Goal: Task Accomplishment & Management: Use online tool/utility

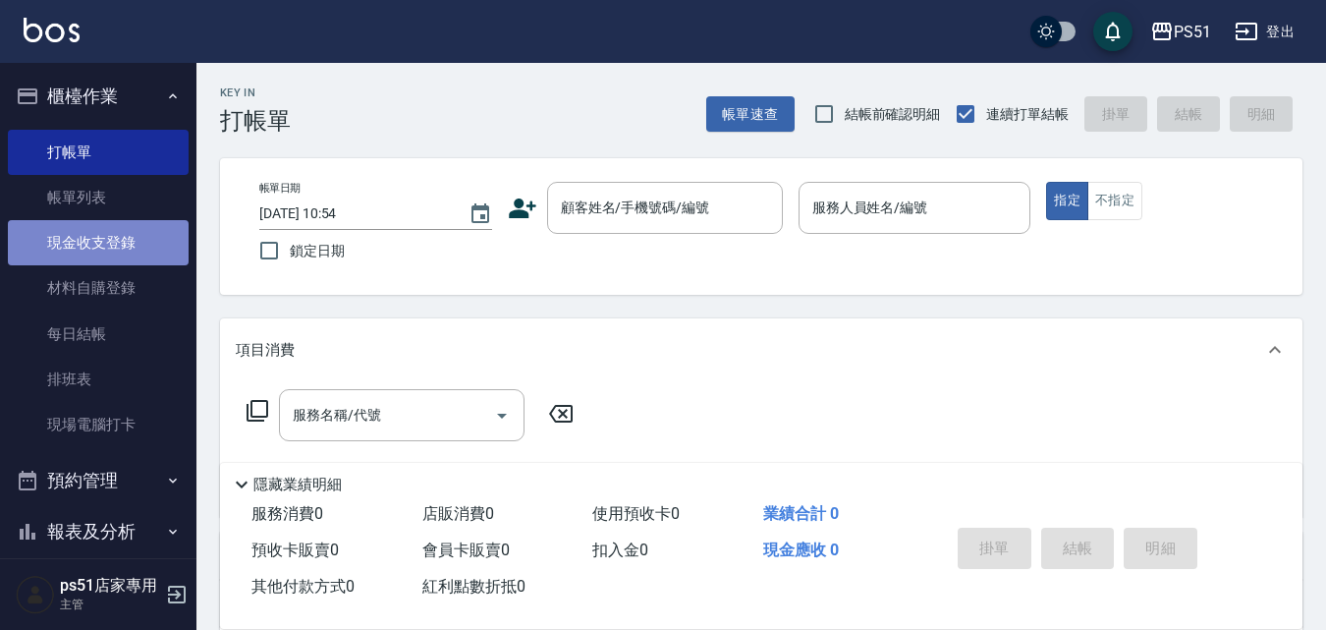
click at [119, 246] on link "現金收支登錄" at bounding box center [98, 242] width 181 height 45
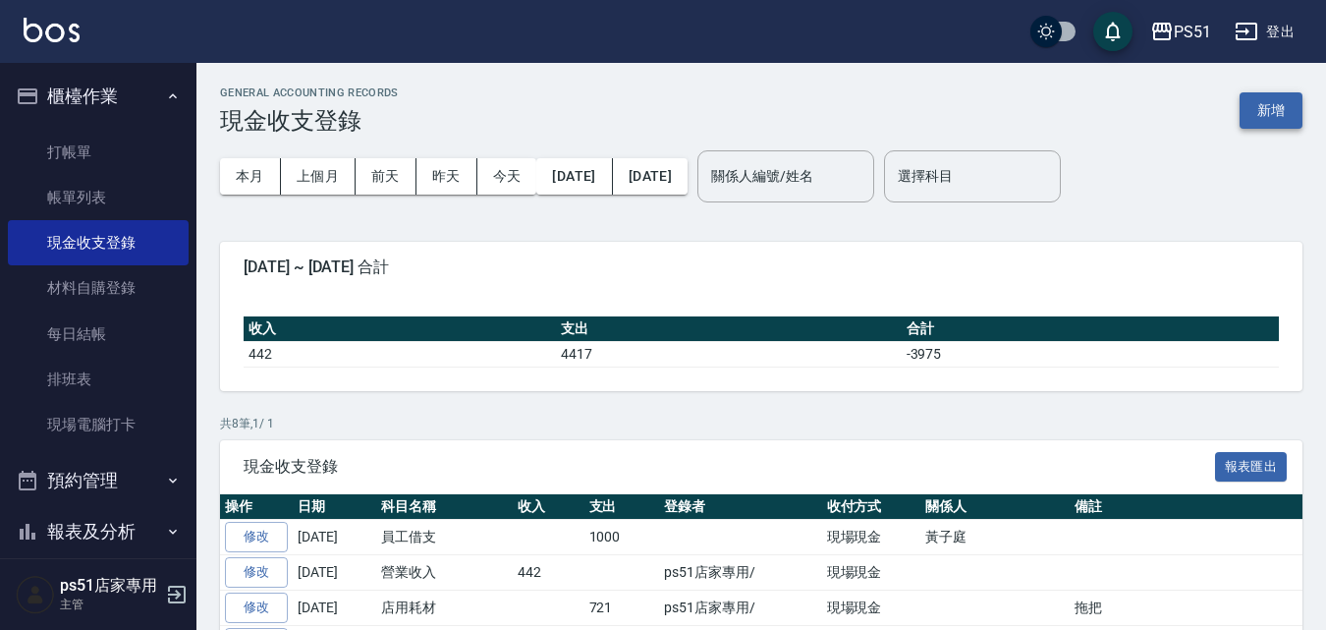
click at [1275, 110] on button "新增" at bounding box center [1271, 110] width 63 height 36
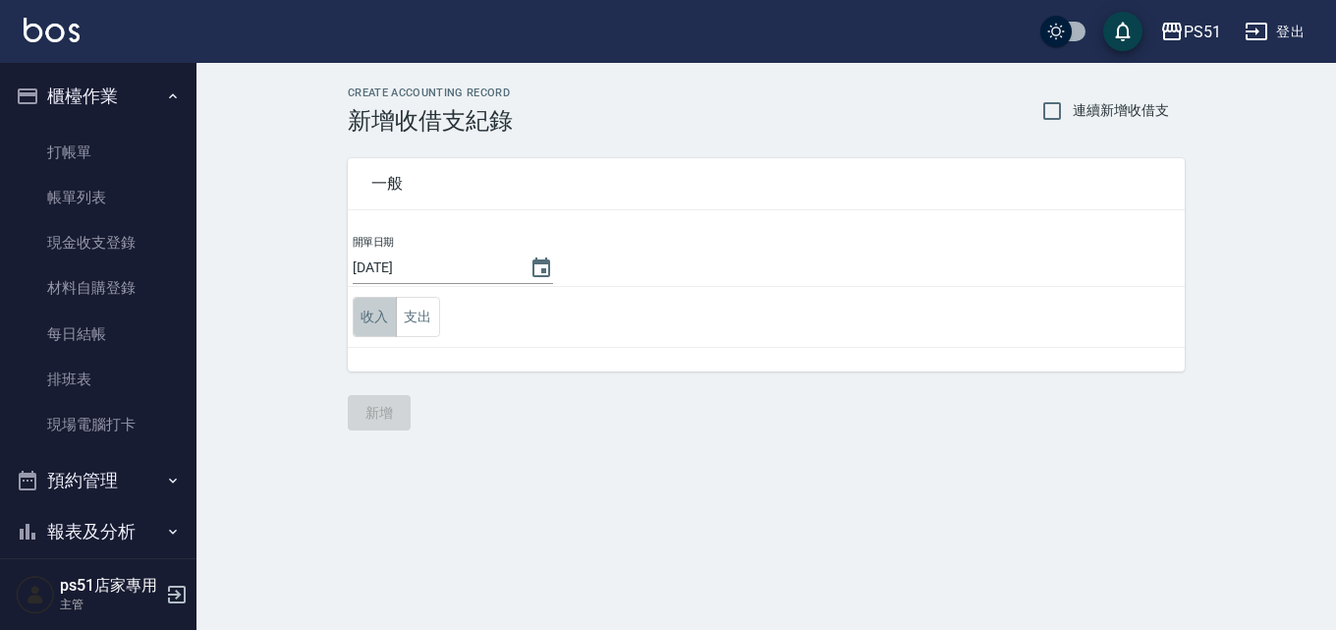
click at [368, 325] on button "收入" at bounding box center [375, 317] width 44 height 40
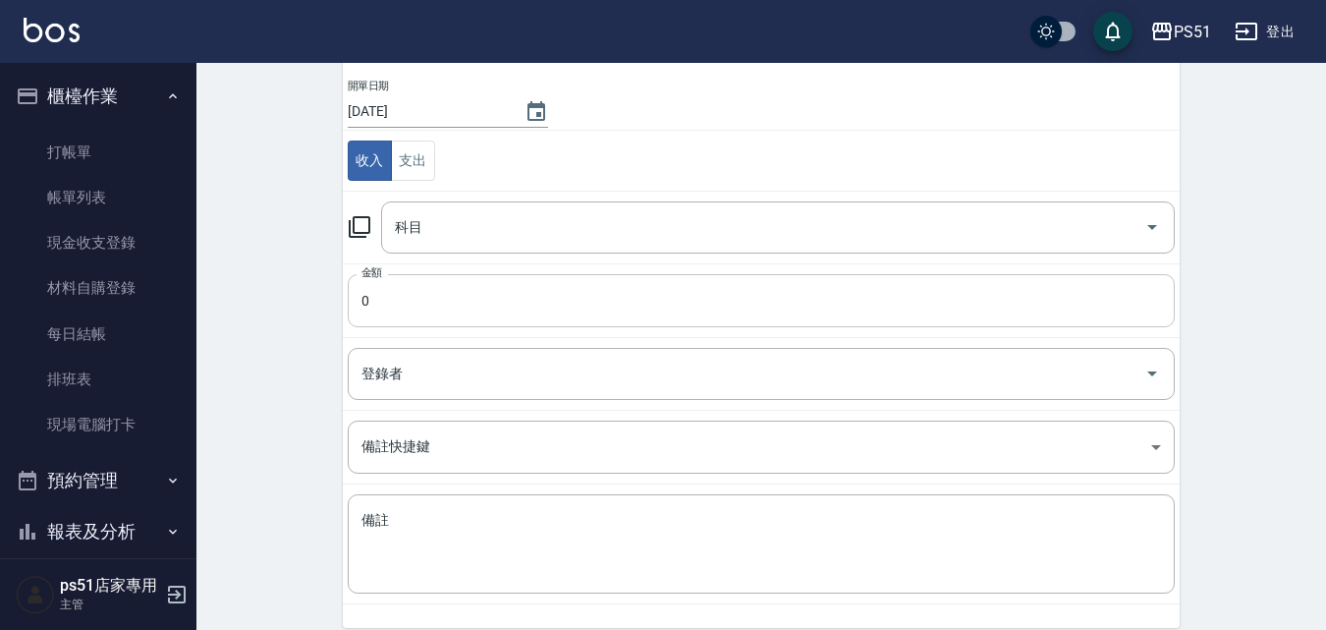
scroll to position [229, 0]
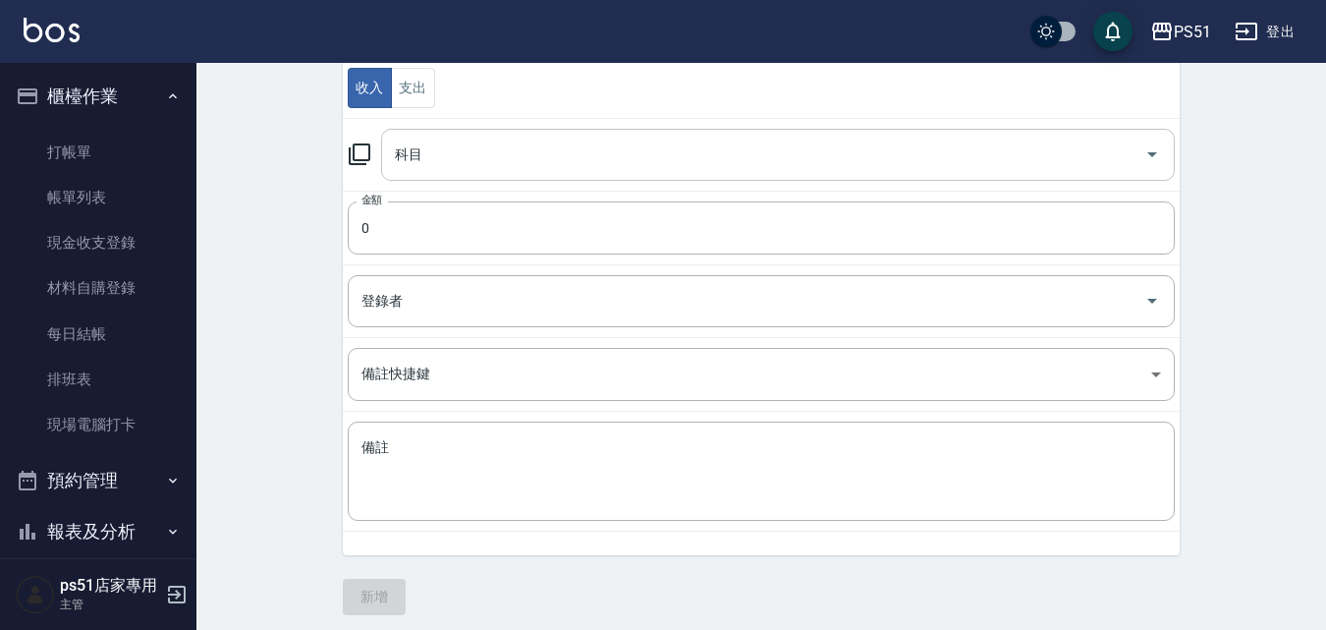
click at [631, 168] on input "科目" at bounding box center [763, 155] width 747 height 34
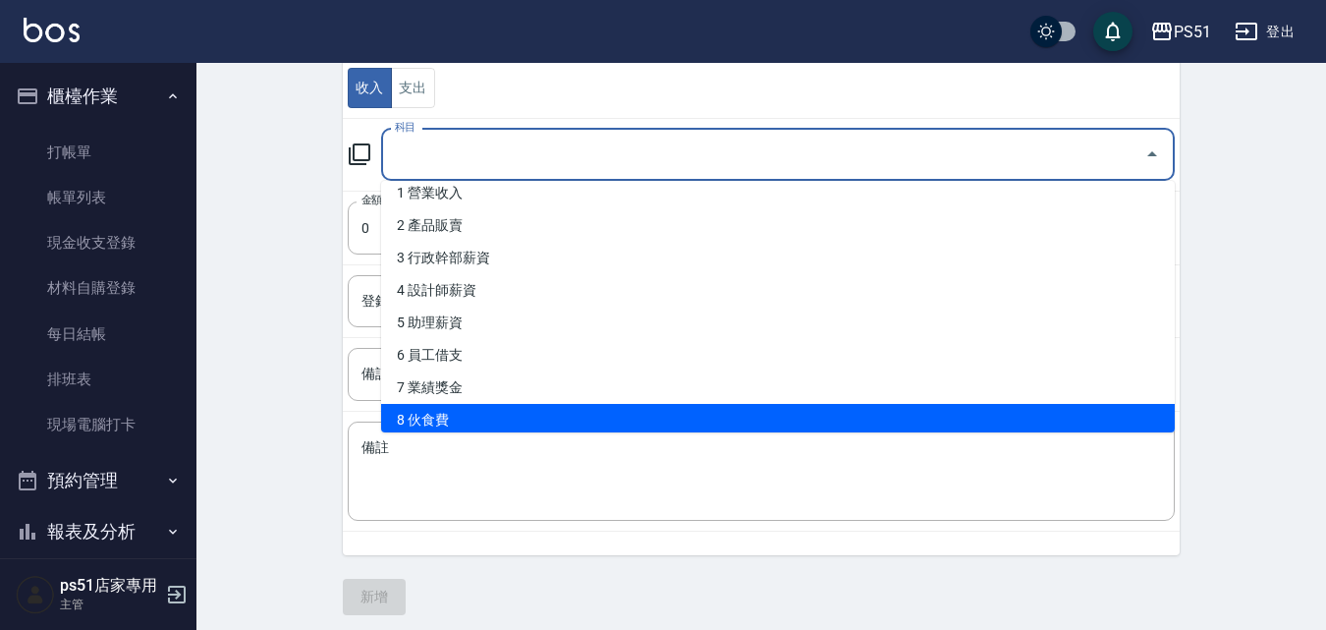
scroll to position [0, 0]
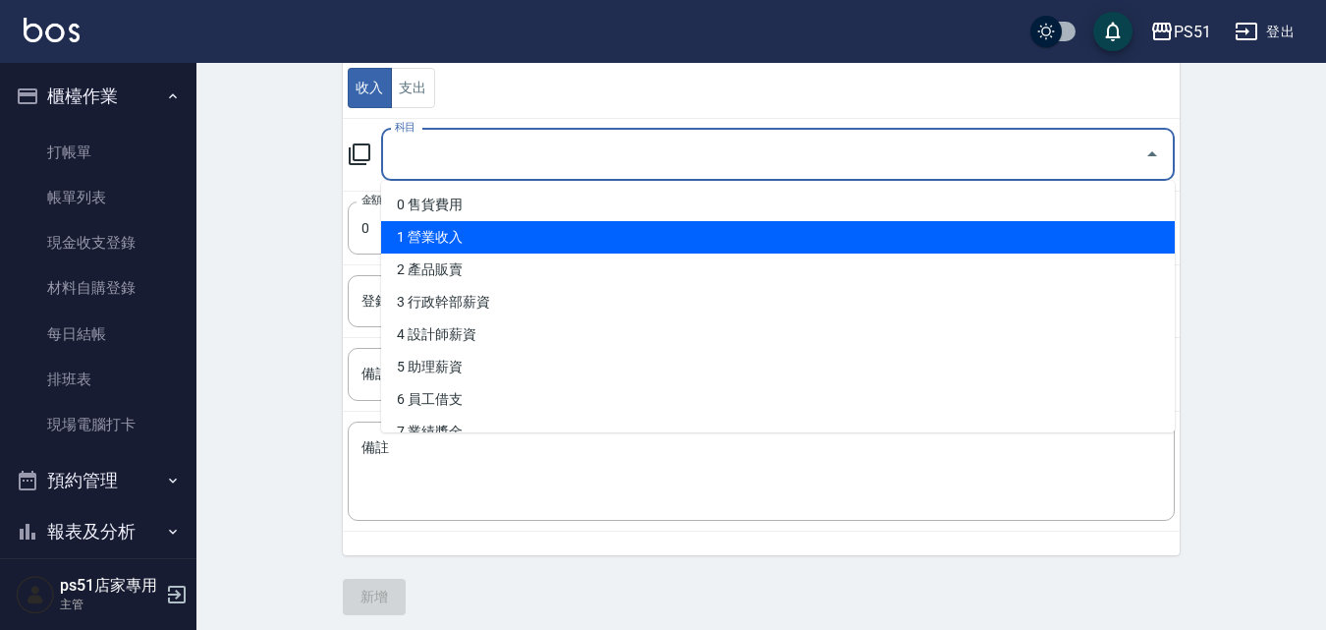
click at [485, 250] on li "1 營業收入" at bounding box center [778, 237] width 794 height 32
type input "1 營業收入"
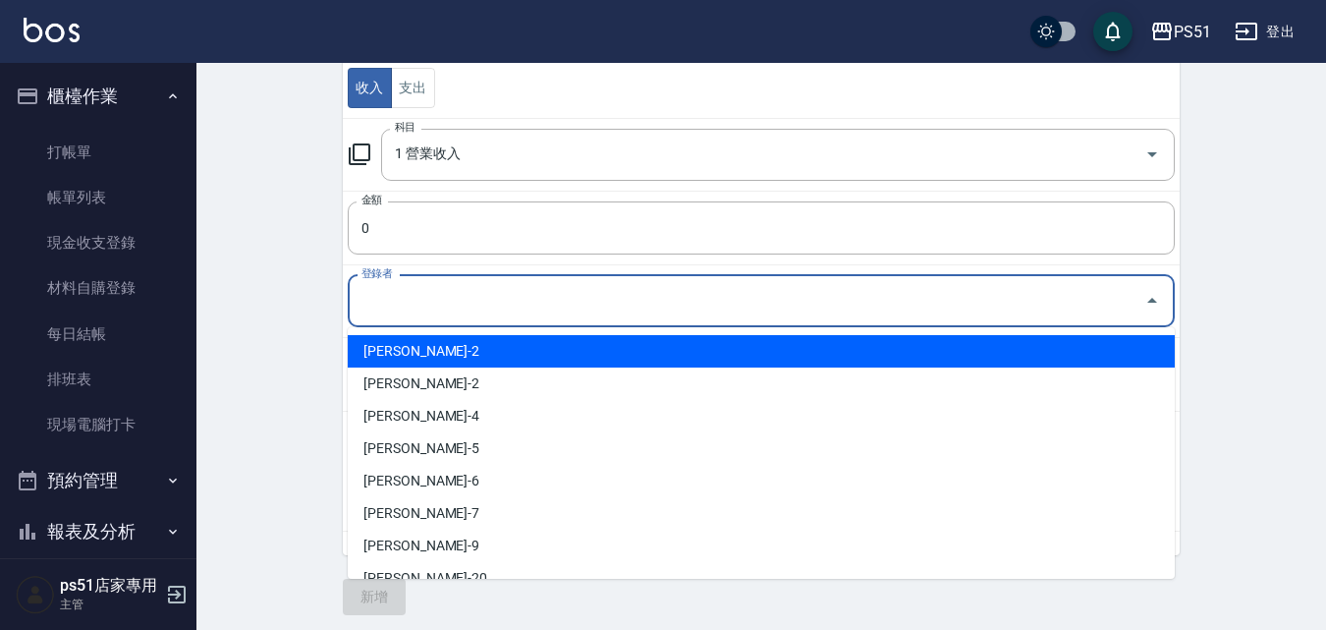
click at [445, 295] on input "登錄者" at bounding box center [747, 301] width 780 height 34
click at [258, 293] on div "CREATE ACCOUNTING RECORD 新增收借支紀錄 連續新增收借支 一般 開單日期 [DATE] 收入 支出 科目 1 營業收入 科目 金額 0…" at bounding box center [761, 236] width 1130 height 804
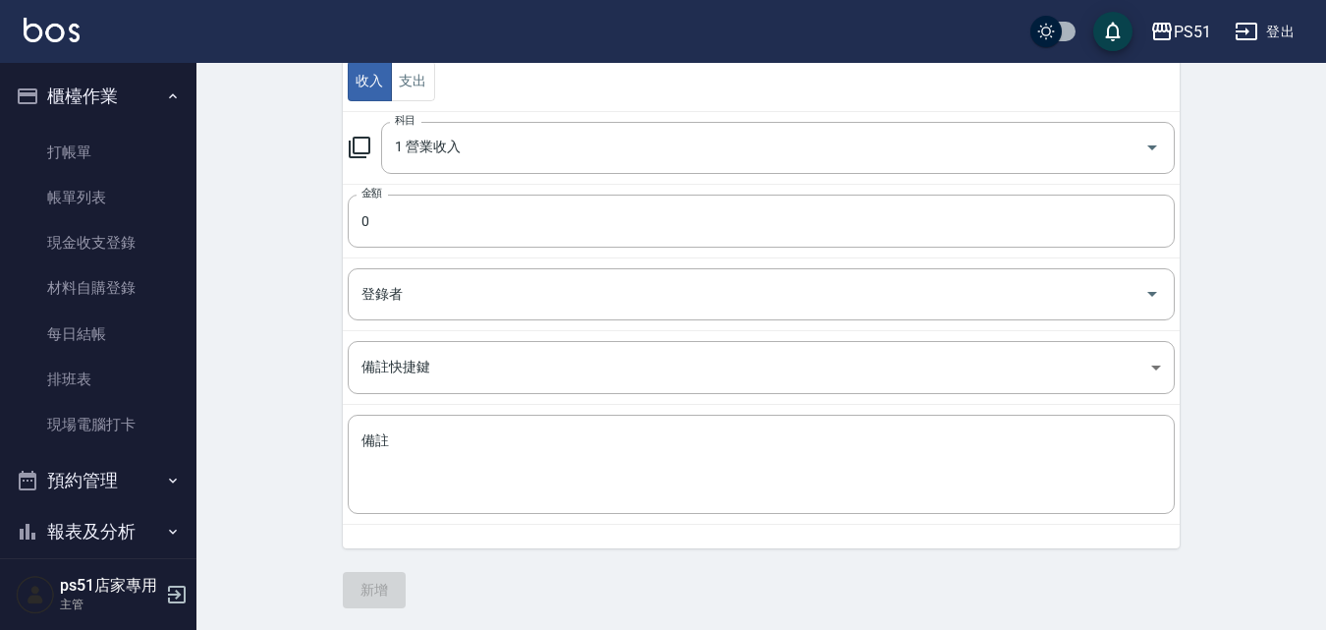
scroll to position [238, 0]
click at [645, 414] on div "x 備註" at bounding box center [761, 462] width 827 height 99
click at [443, 222] on input "0" at bounding box center [761, 219] width 827 height 53
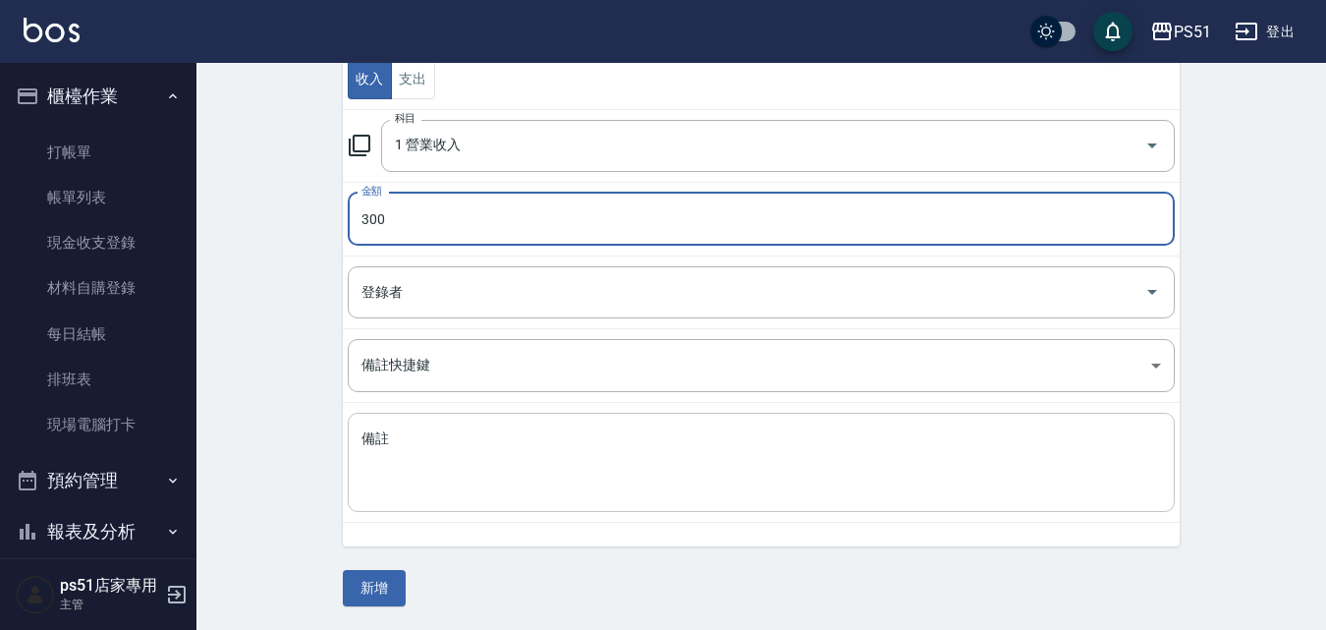
type input "300"
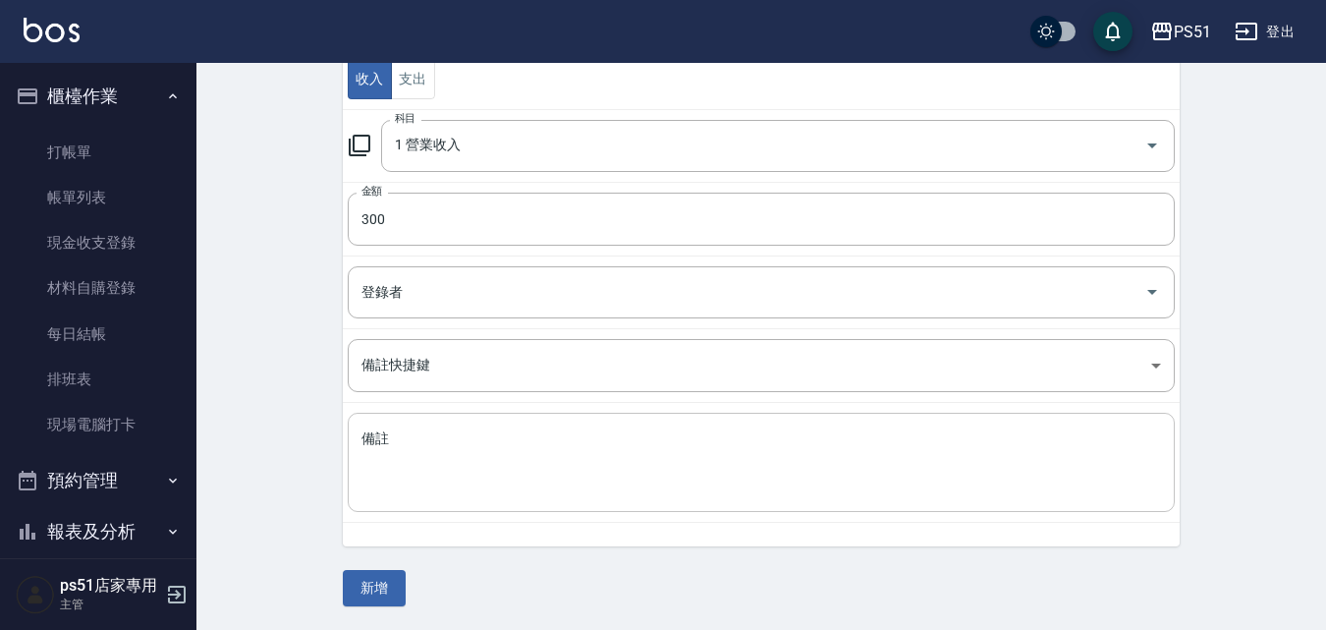
click at [588, 426] on div "x 備註" at bounding box center [761, 462] width 827 height 99
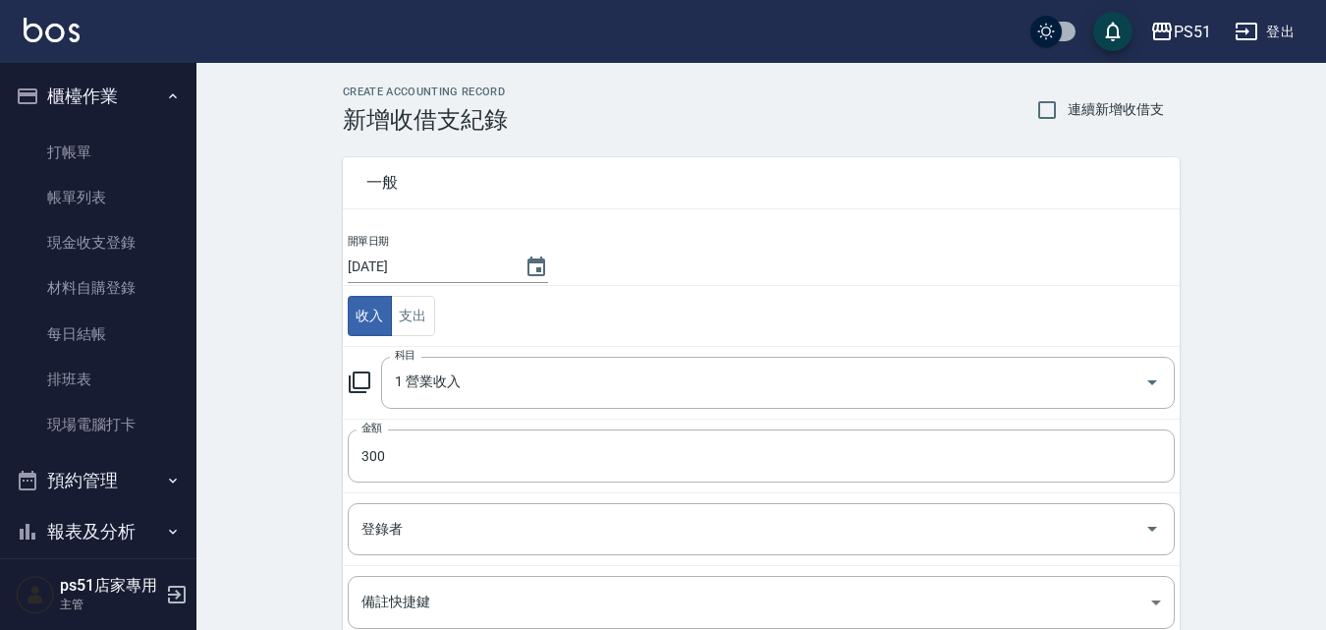
scroll to position [0, 0]
type textarea "39調貨色洗"
click at [479, 389] on input "1 營業收入" at bounding box center [750, 383] width 721 height 34
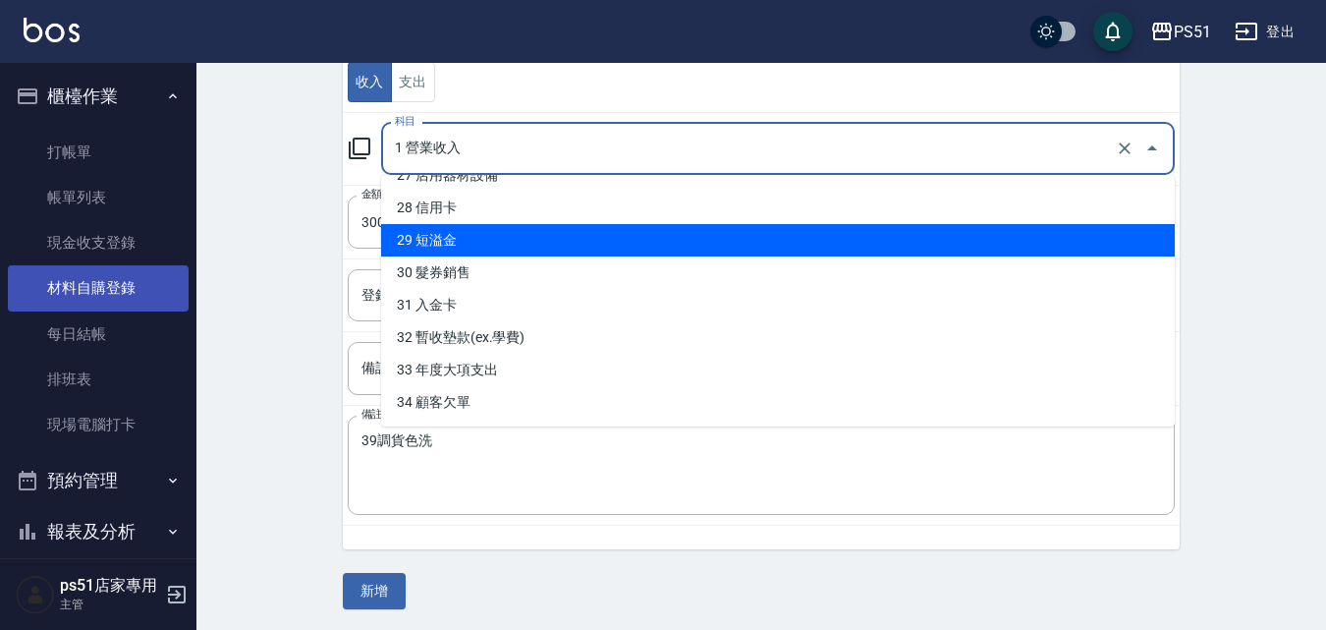
scroll to position [238, 0]
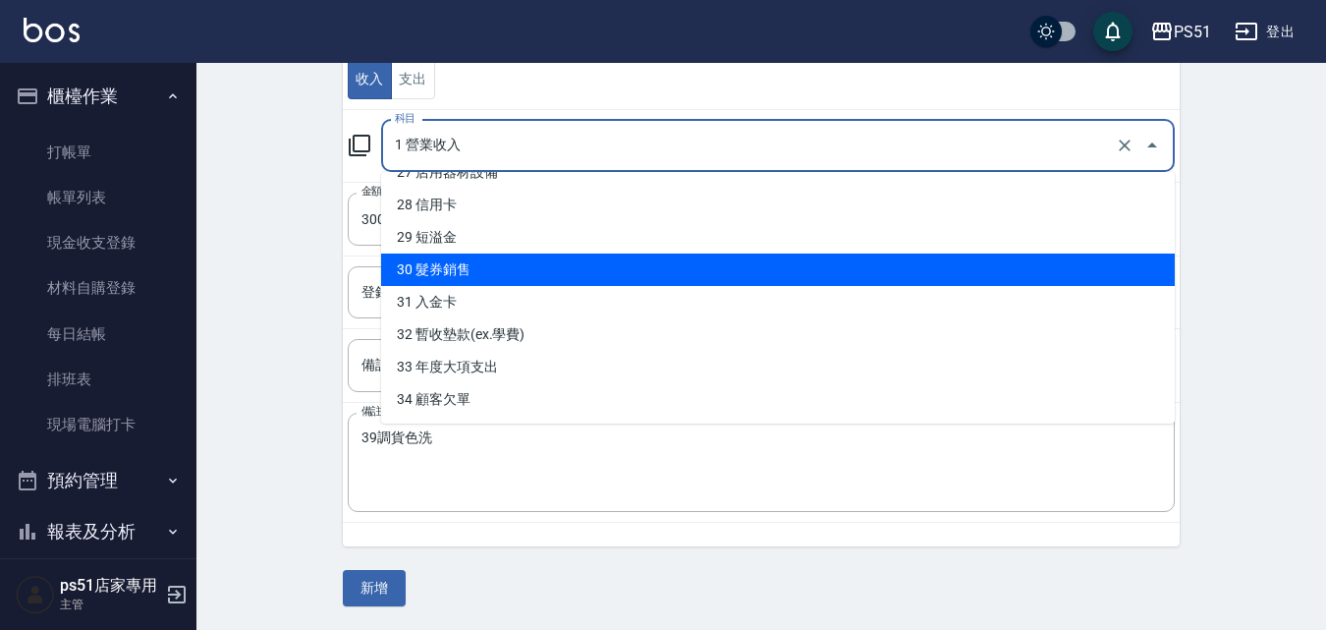
click at [273, 285] on div "CREATE ACCOUNTING RECORD 新增收借支紀錄 連續新增收借支 一般 開單日期 [DATE] 收入 支出 科目 1 營業收入 科目 金額 3…" at bounding box center [761, 227] width 1130 height 804
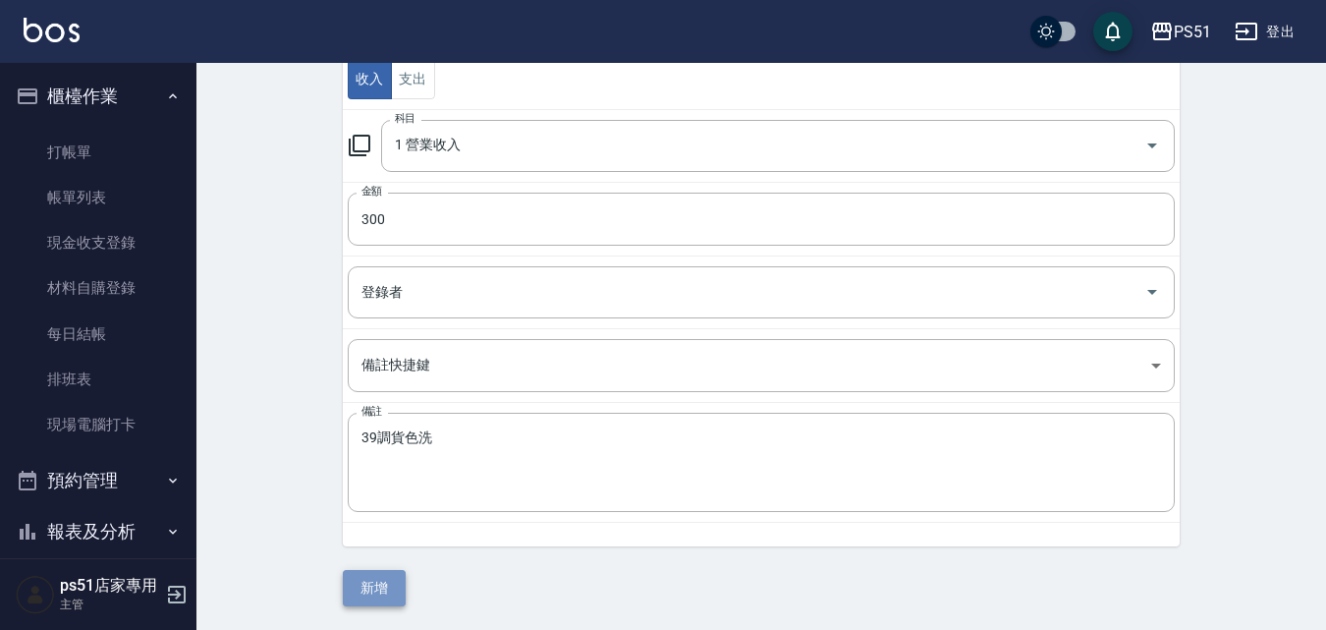
click at [360, 585] on button "新增" at bounding box center [374, 588] width 63 height 36
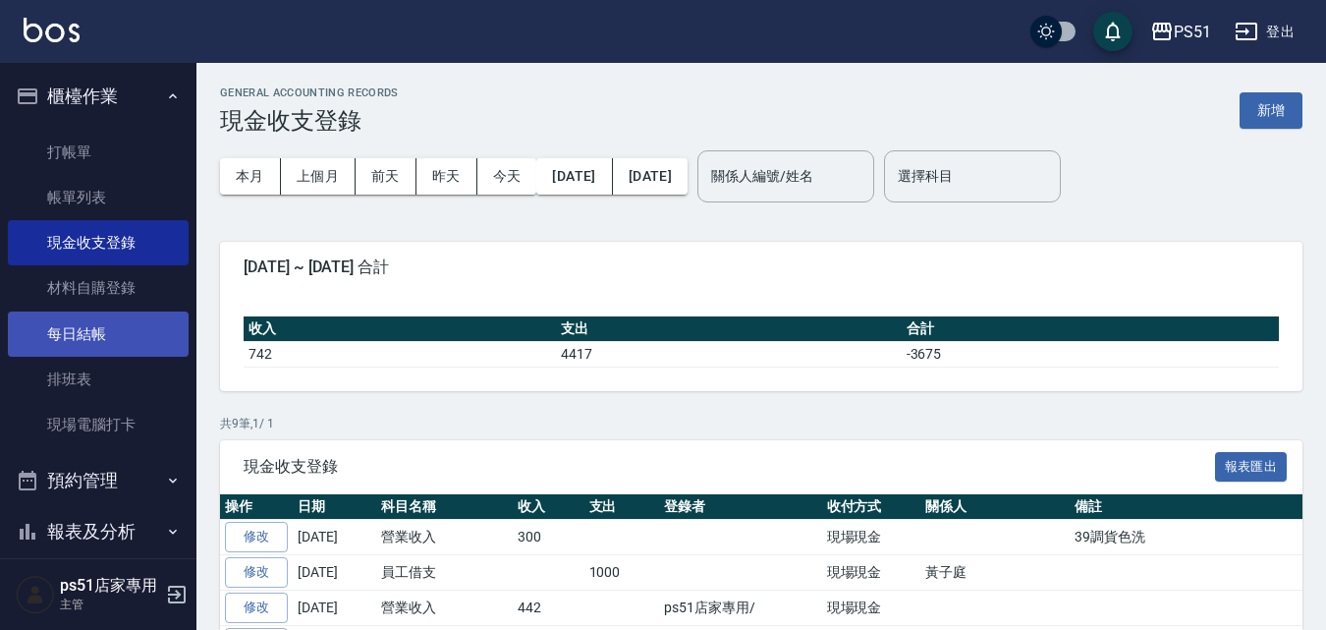
click at [87, 335] on link "每日結帳" at bounding box center [98, 333] width 181 height 45
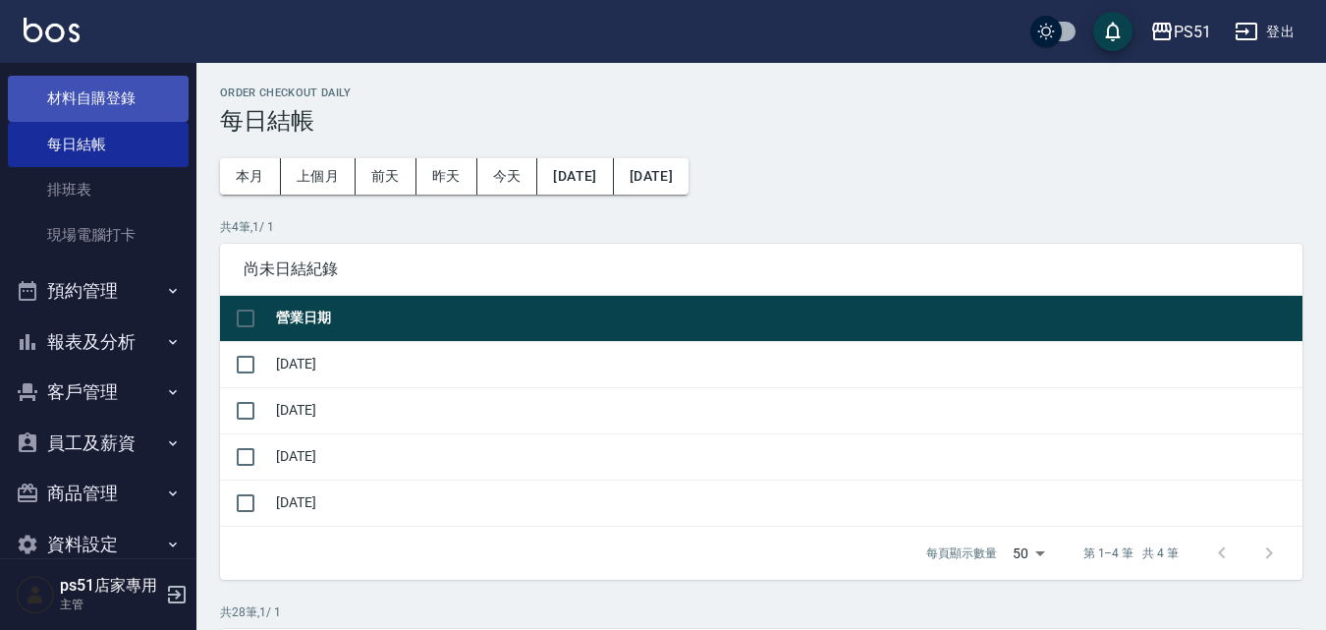
scroll to position [224, 0]
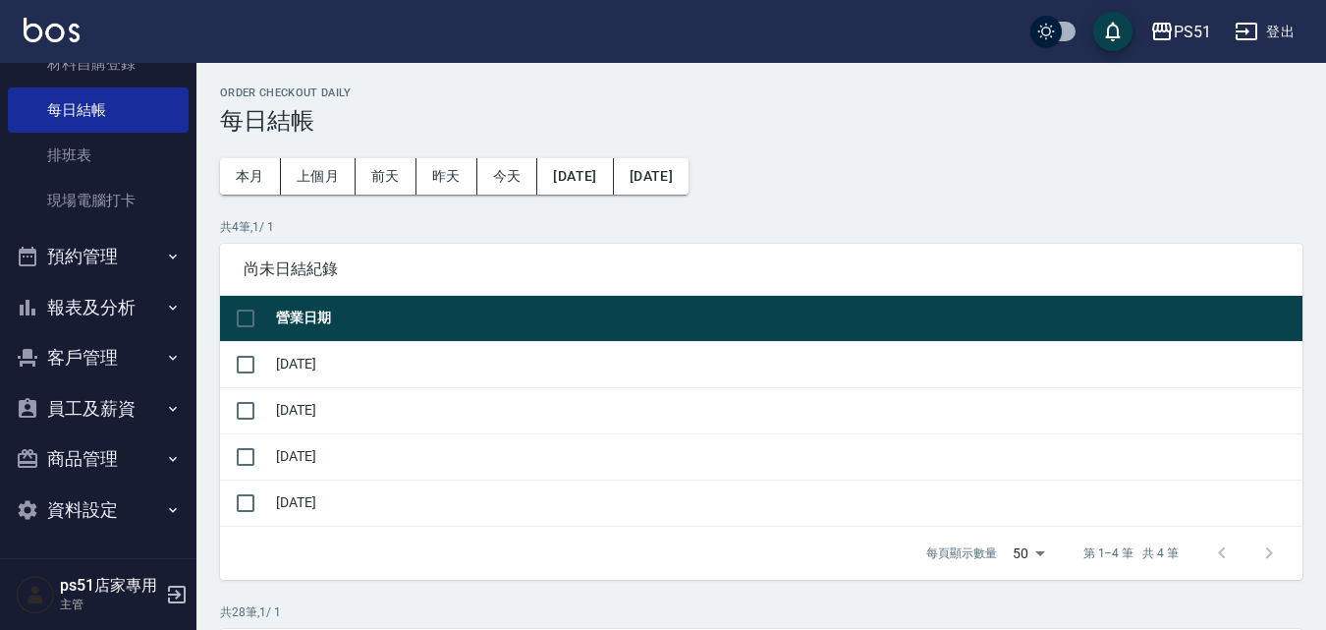
click at [110, 269] on button "預約管理" at bounding box center [98, 256] width 181 height 51
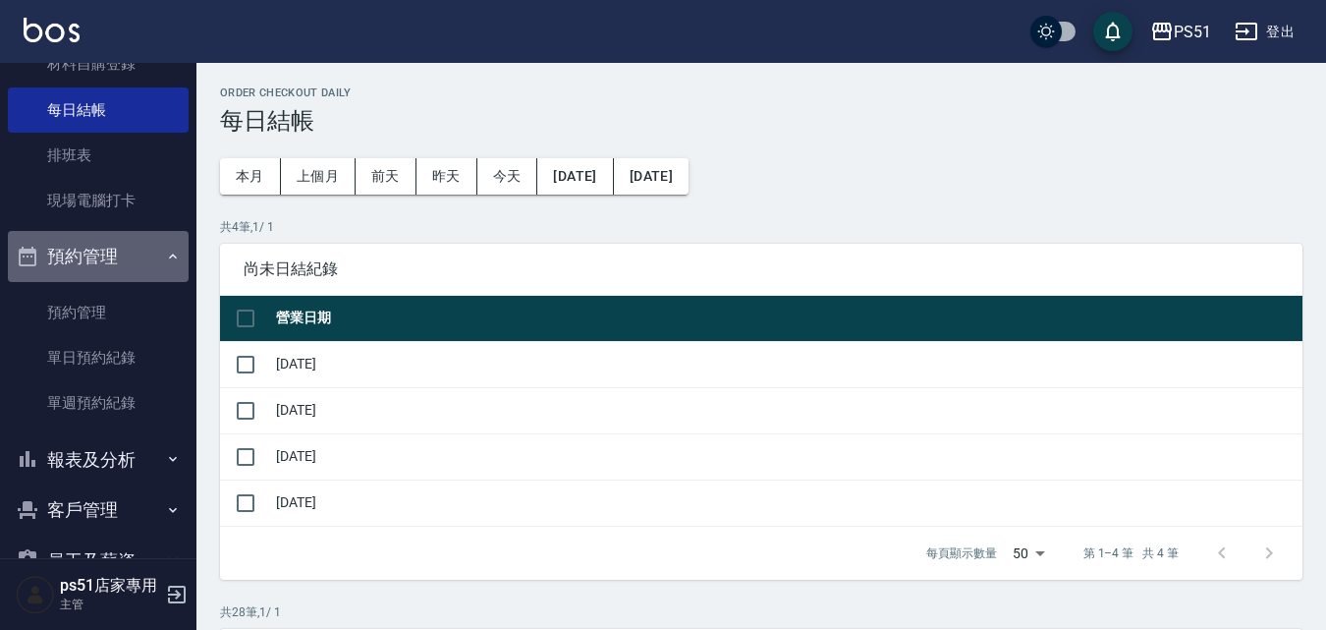
click at [110, 269] on button "預約管理" at bounding box center [98, 256] width 181 height 51
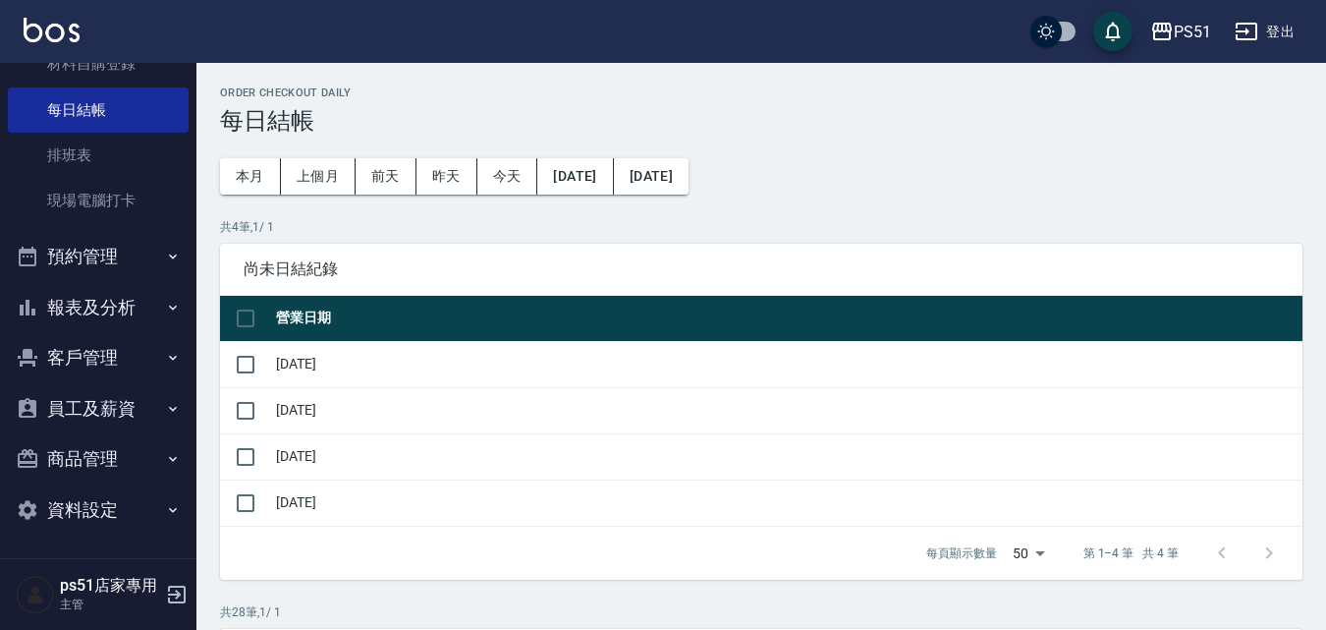
click at [110, 288] on button "報表及分析" at bounding box center [98, 307] width 181 height 51
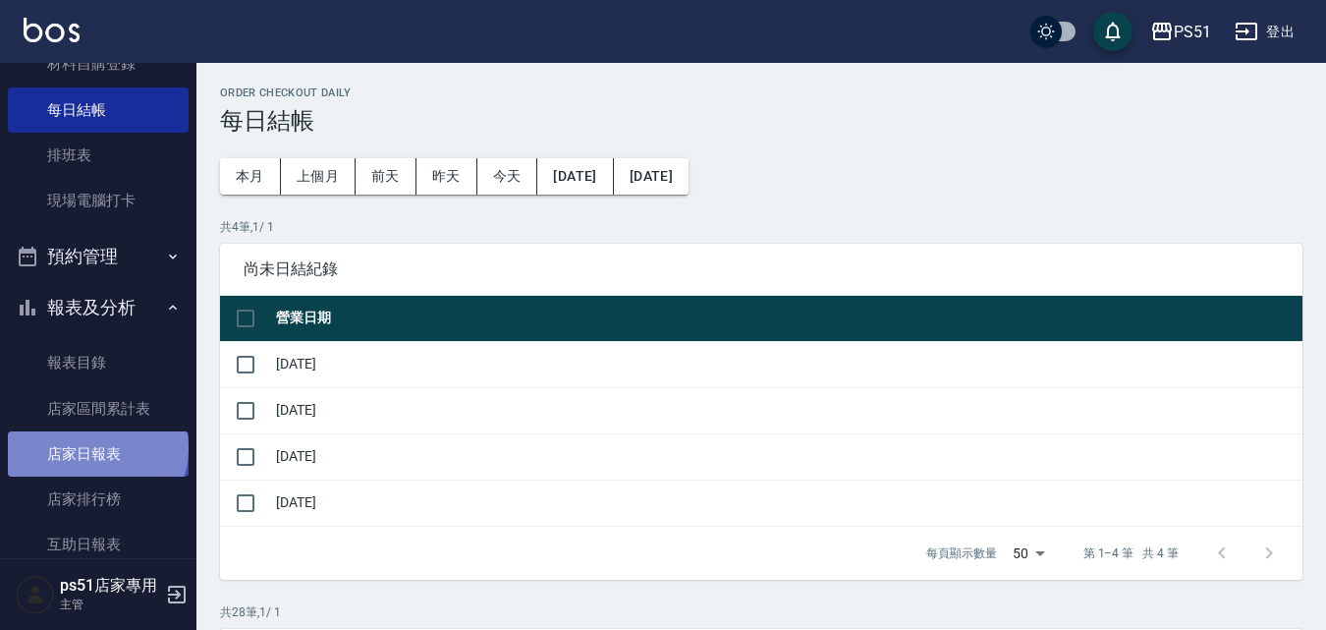
click at [95, 448] on link "店家日報表" at bounding box center [98, 453] width 181 height 45
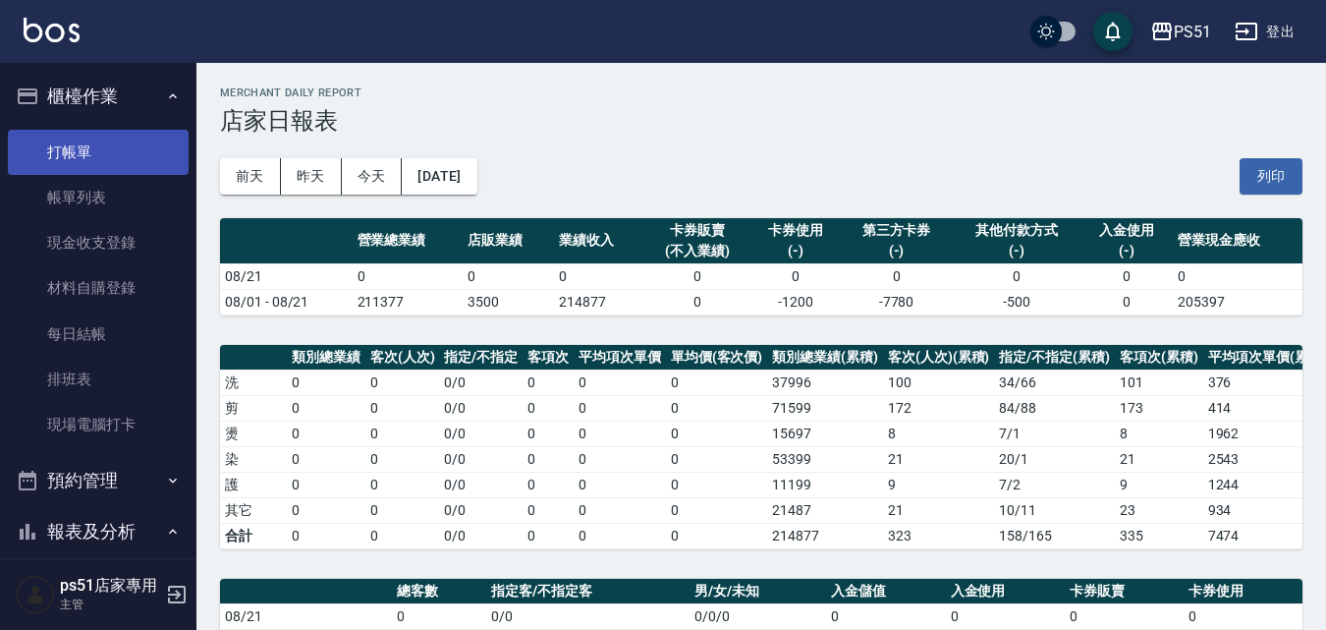
click at [108, 141] on link "打帳單" at bounding box center [98, 152] width 181 height 45
